Goal: Navigation & Orientation: Understand site structure

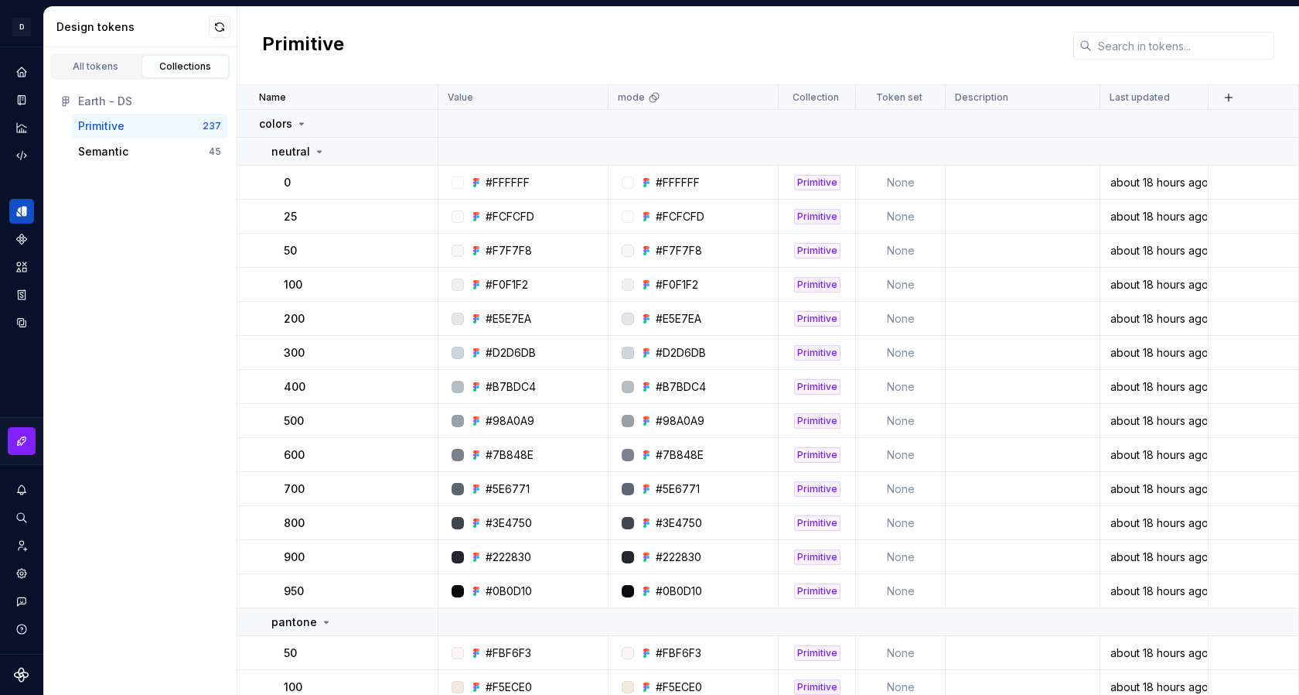
click at [6, 69] on div "Design system data" at bounding box center [21, 350] width 43 height 606
click at [18, 70] on icon "Home" at bounding box center [21, 72] width 10 height 10
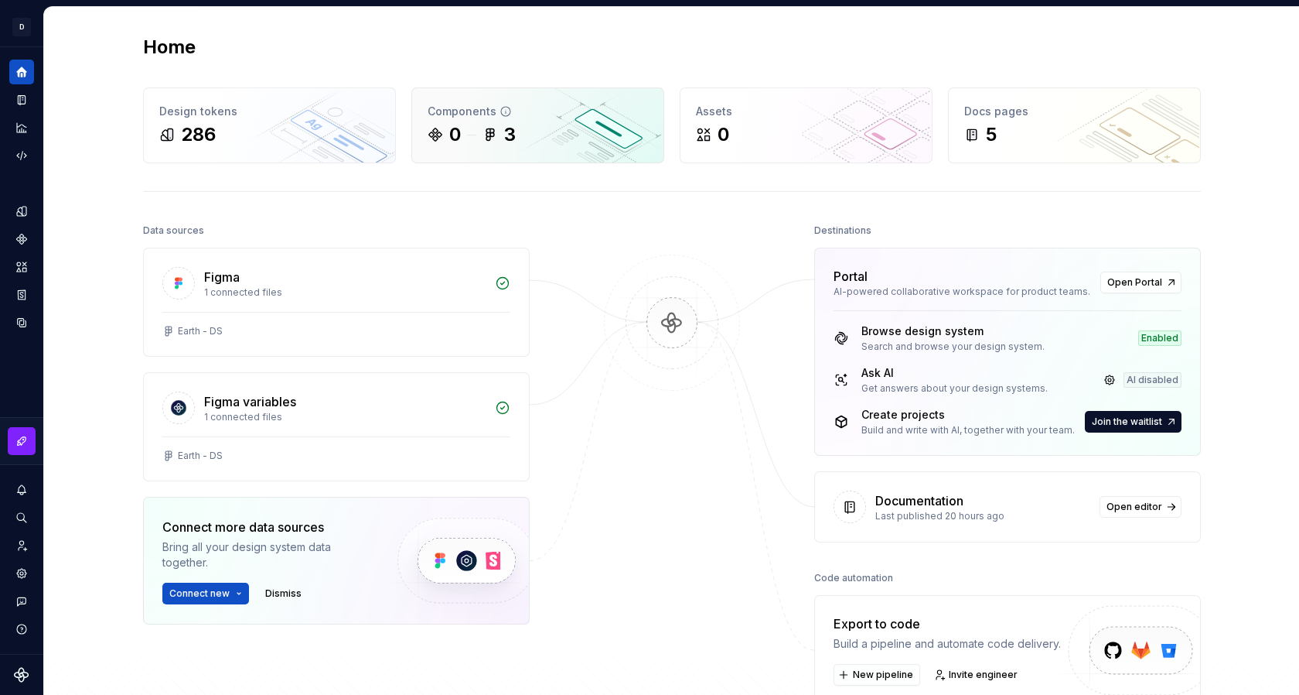
click at [452, 114] on div "Components" at bounding box center [538, 111] width 220 height 15
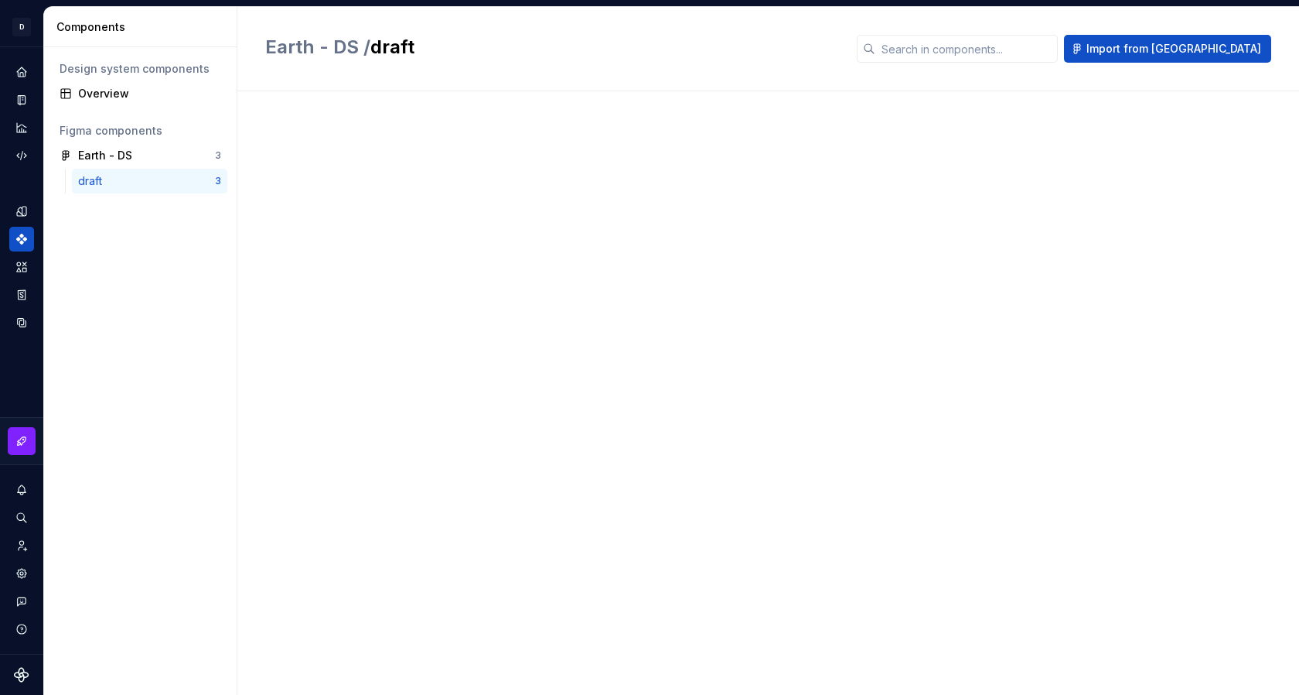
click at [101, 181] on div "draft" at bounding box center [93, 180] width 30 height 15
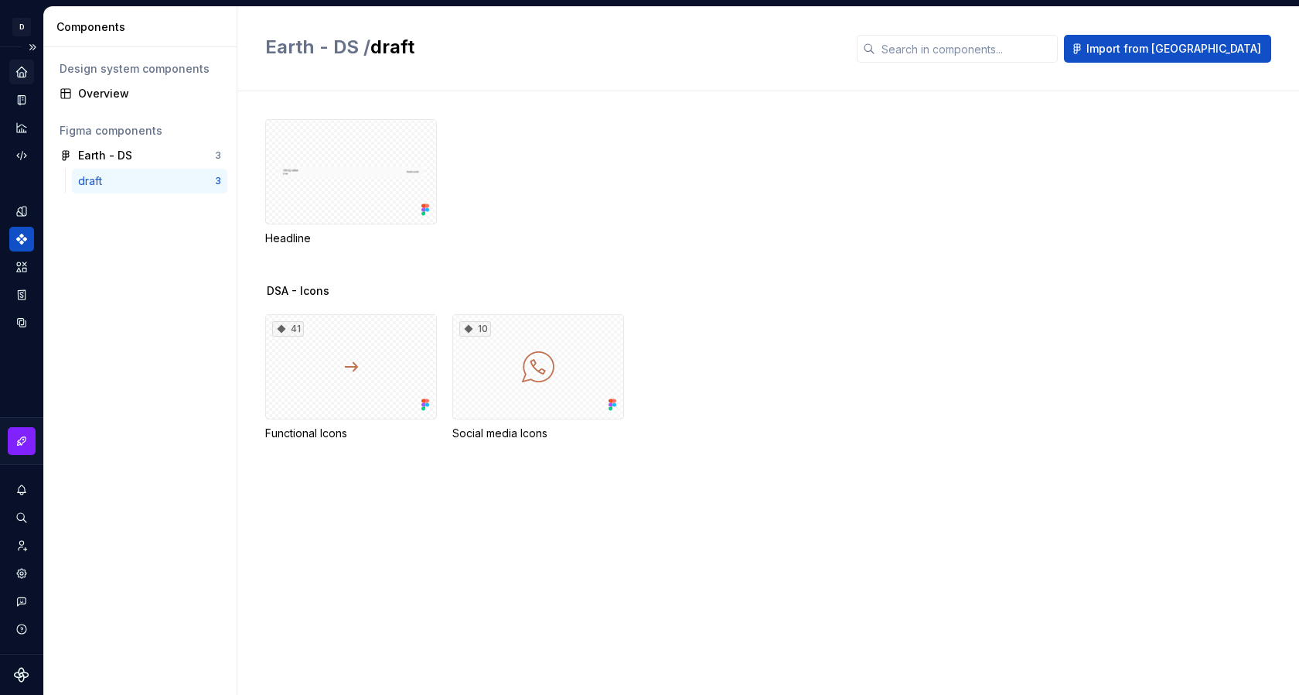
click at [27, 75] on icon "Home" at bounding box center [22, 72] width 14 height 14
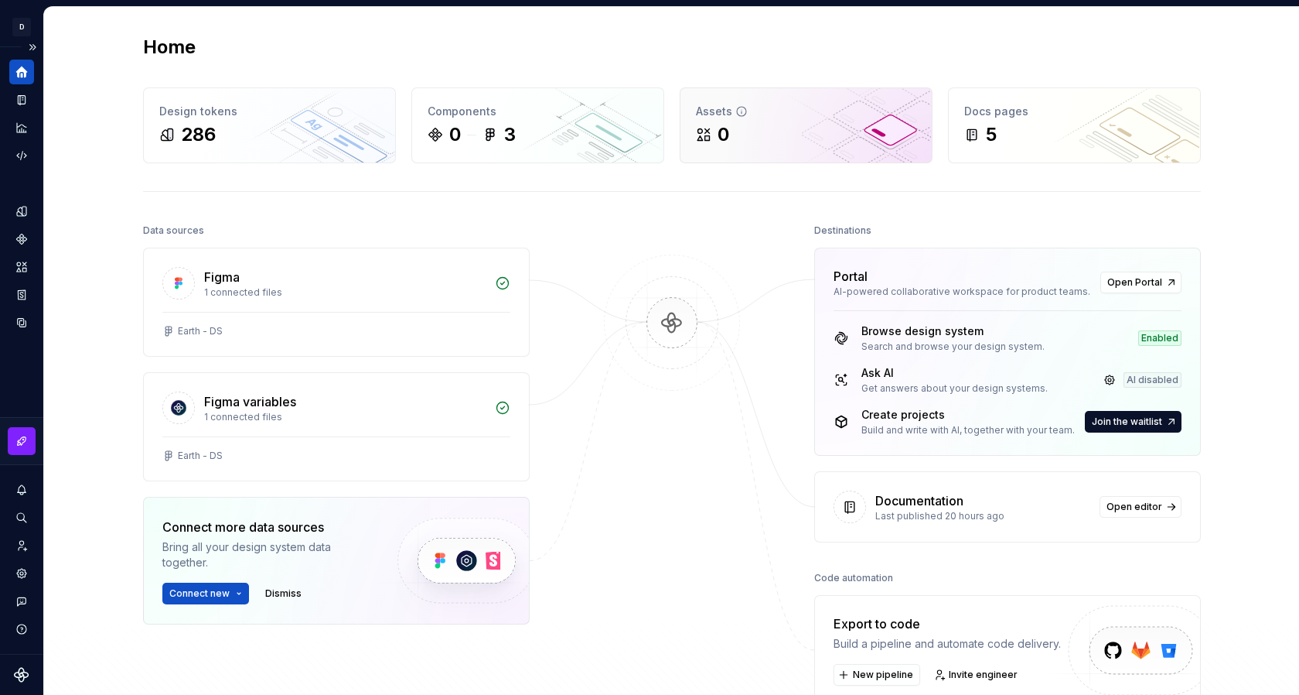
click at [768, 142] on div "0" at bounding box center [806, 134] width 220 height 25
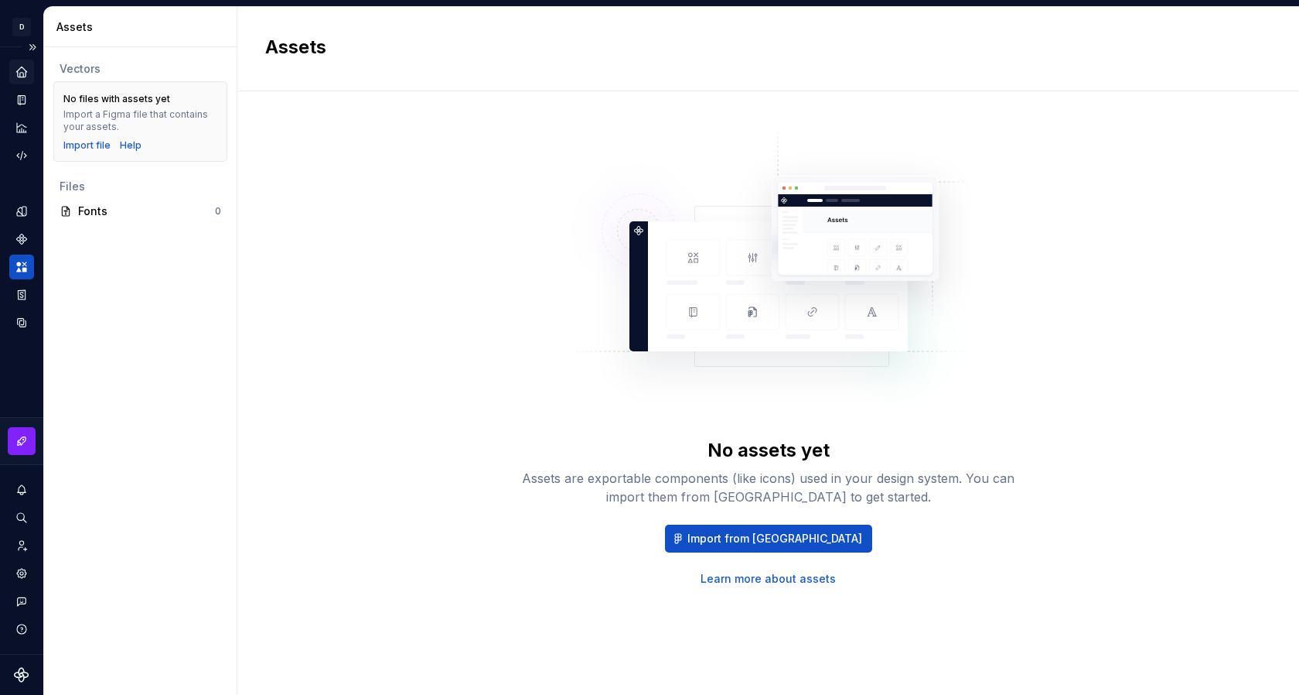
click at [21, 70] on icon "Home" at bounding box center [21, 72] width 10 height 10
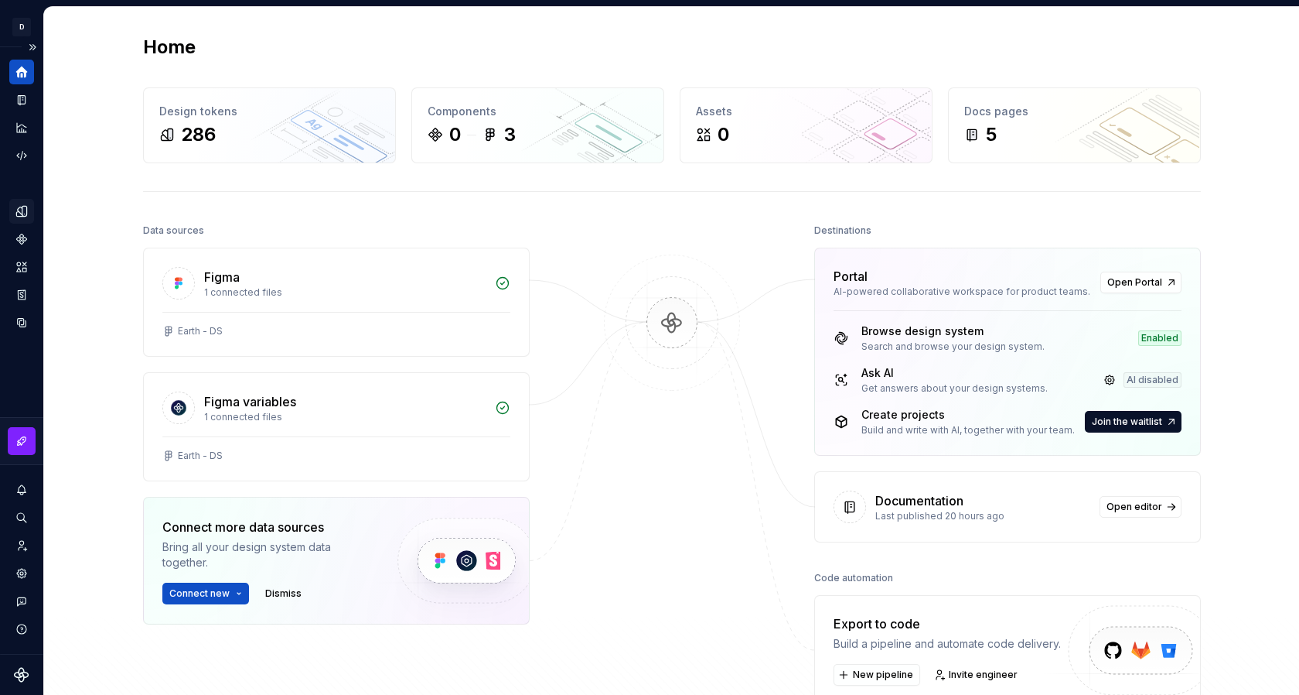
click at [26, 213] on icon "Design tokens" at bounding box center [21, 211] width 10 height 10
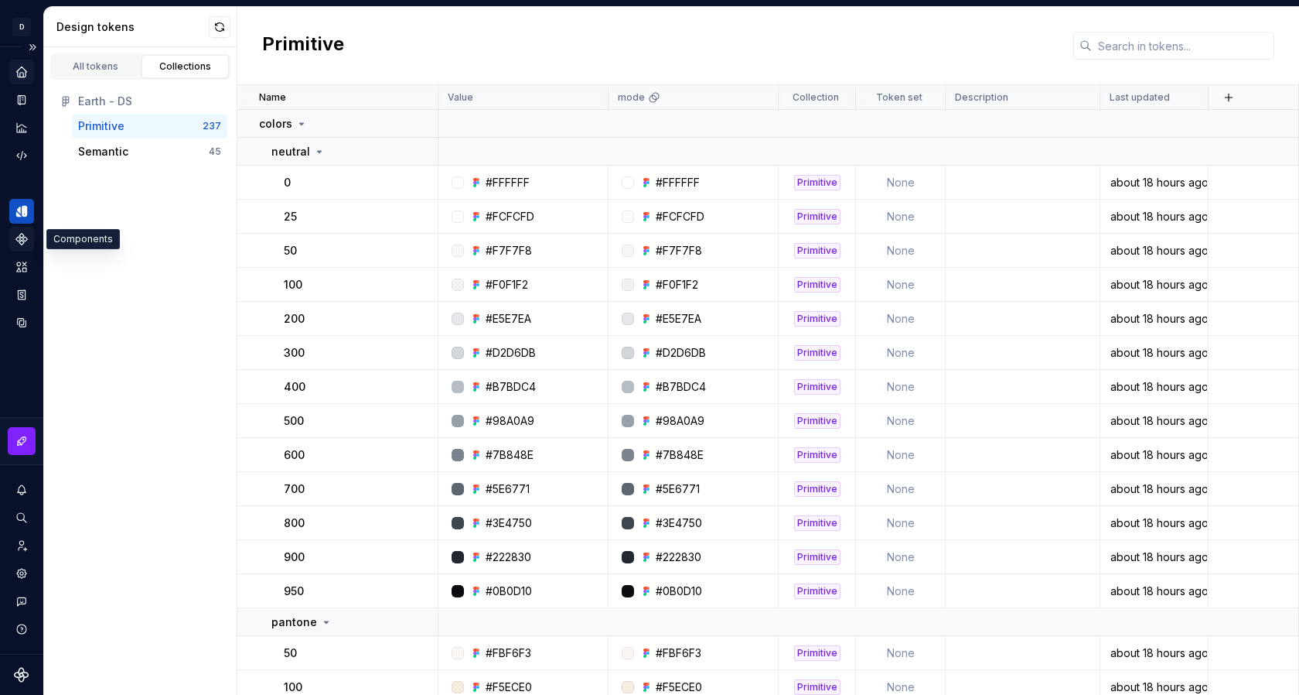
click at [19, 235] on icon "Components" at bounding box center [21, 239] width 11 height 11
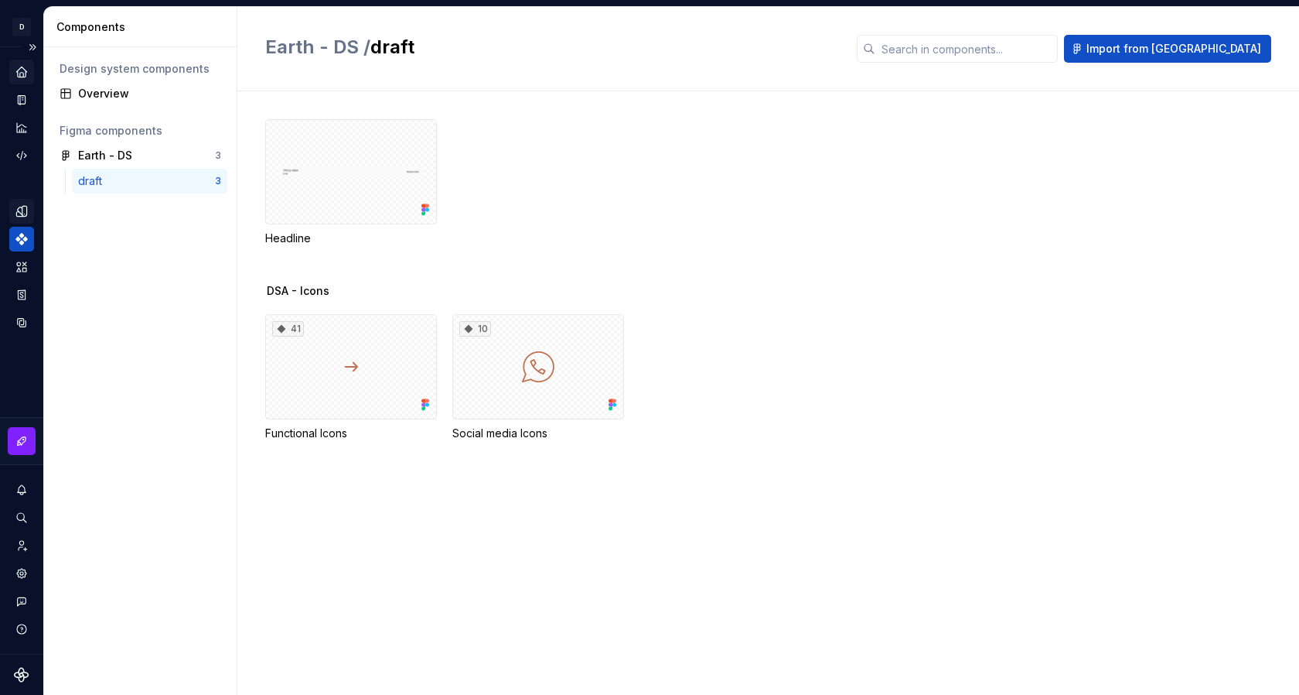
click at [23, 209] on icon "Design tokens" at bounding box center [24, 211] width 5 height 10
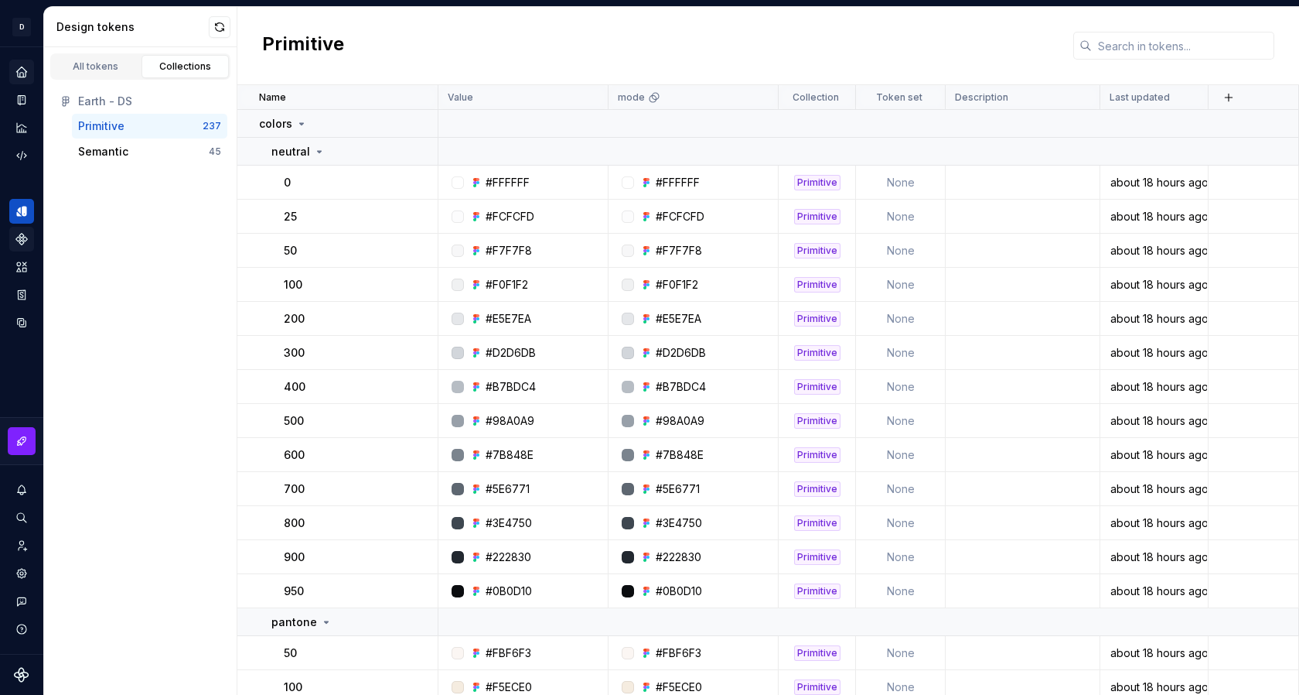
click at [28, 76] on div "Home" at bounding box center [21, 72] width 25 height 25
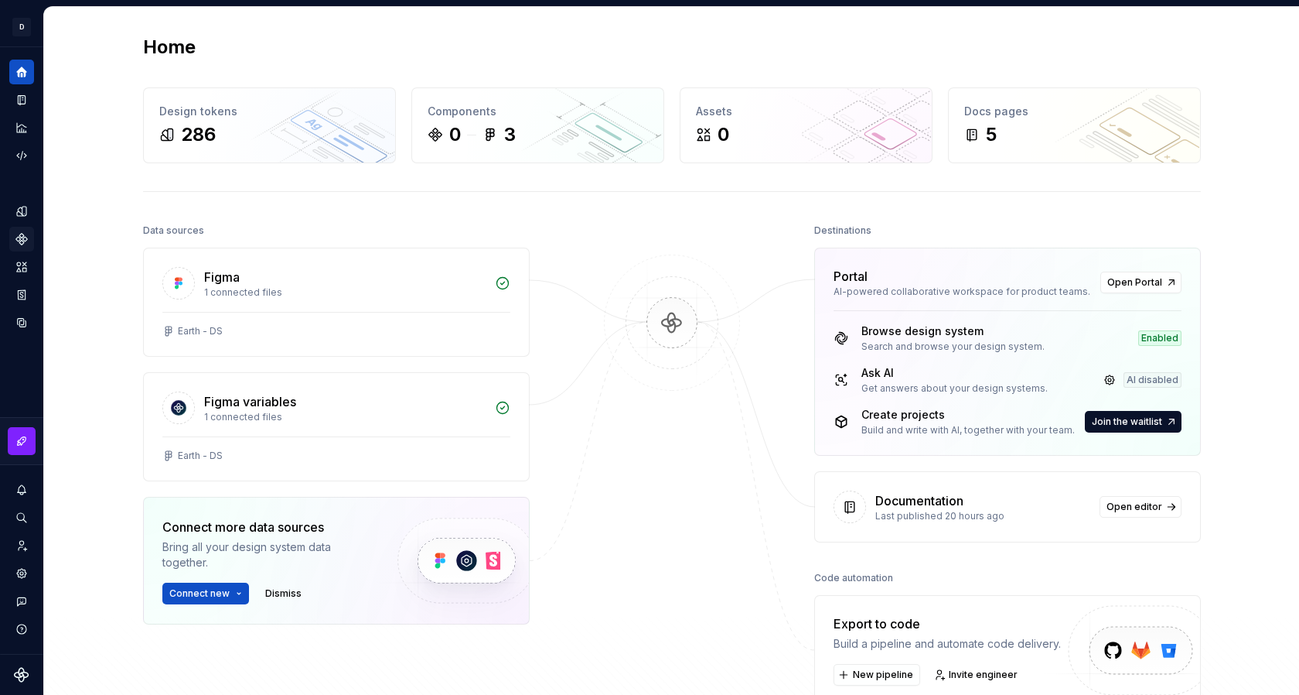
click at [0, 0] on button "Expand sidebar" at bounding box center [0, 0] width 0 height 0
